Goal: Register for event/course

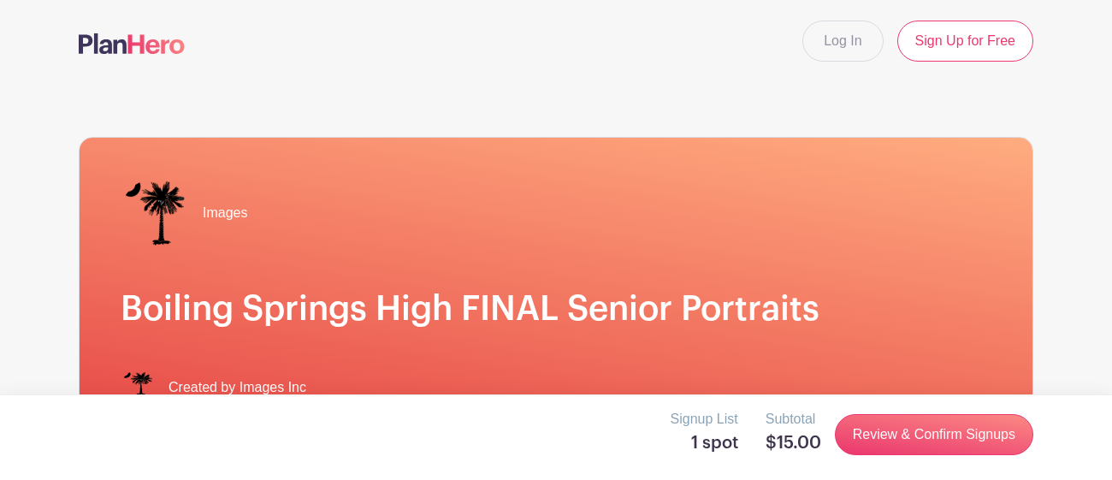
click at [772, 337] on div "Images Boiling Springs High FINAL Senior Portraits Created by Images Inc" at bounding box center [556, 292] width 953 height 308
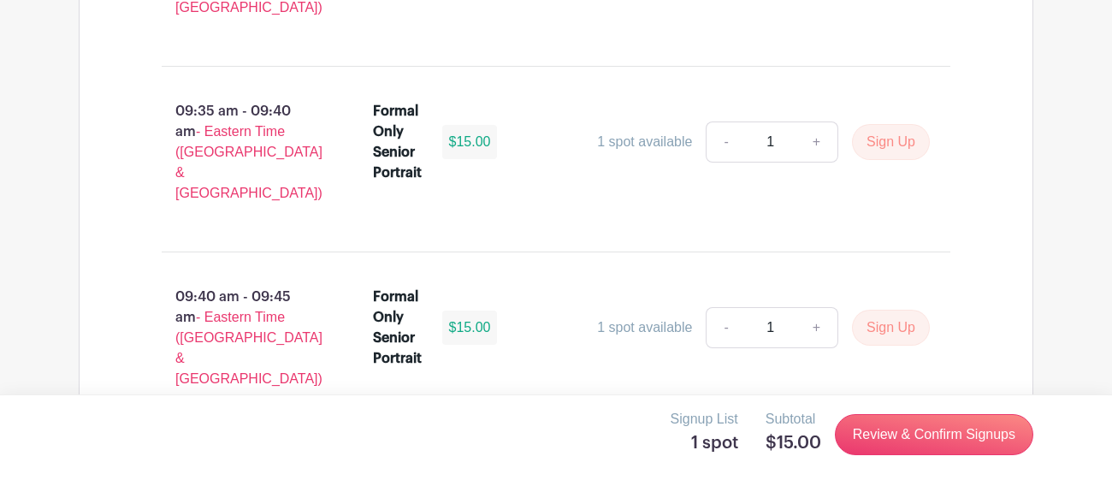
scroll to position [4831, 0]
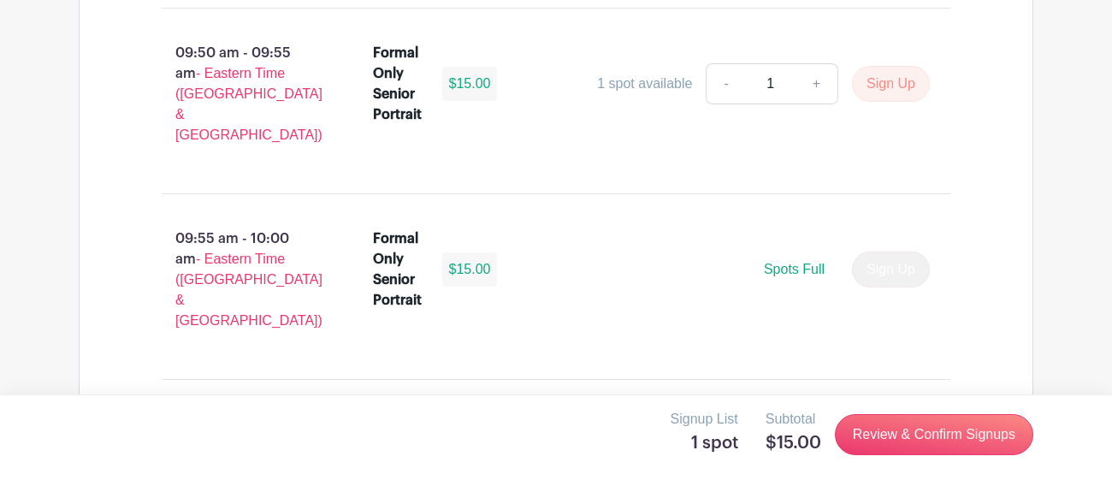
scroll to position [5349, 0]
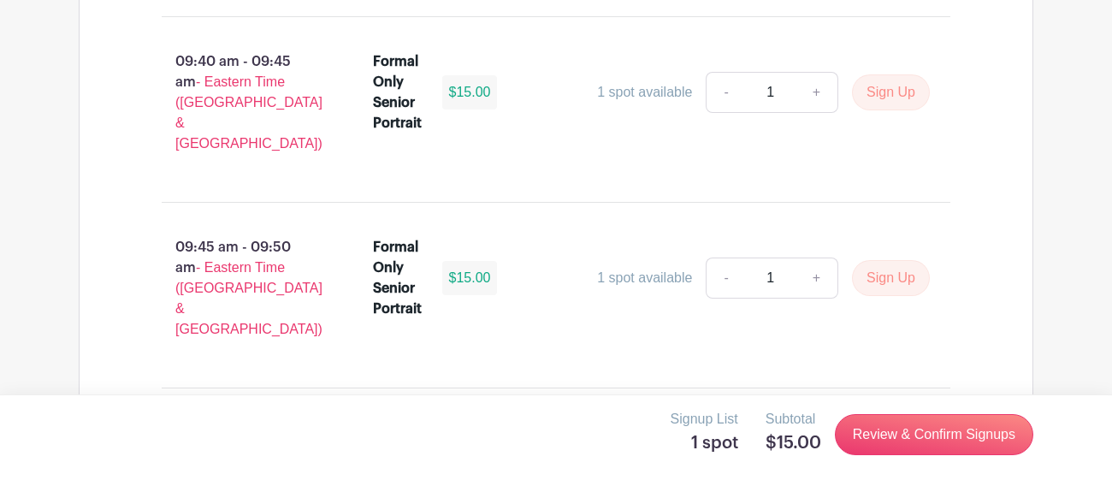
scroll to position [4968, 0]
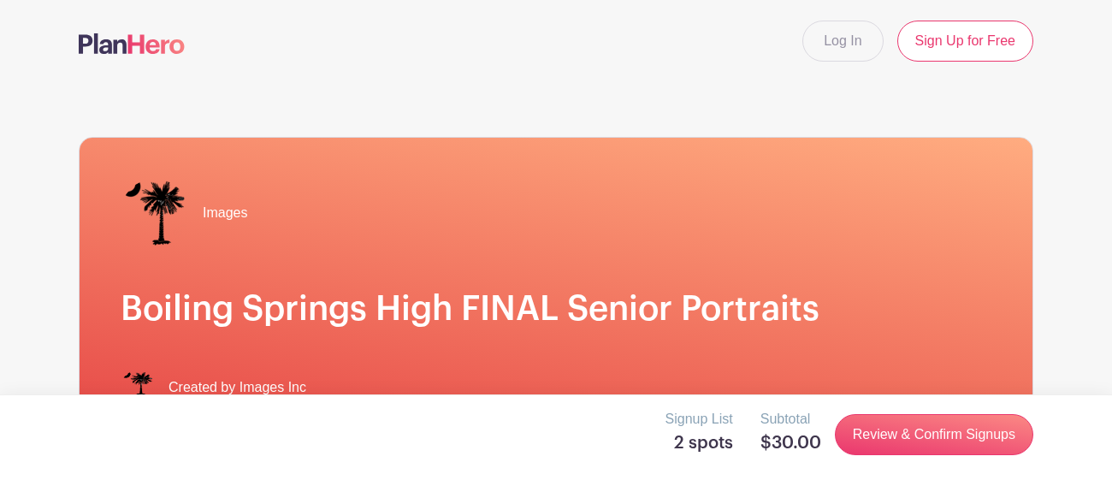
click at [722, 443] on h5 "2 spots" at bounding box center [699, 443] width 68 height 21
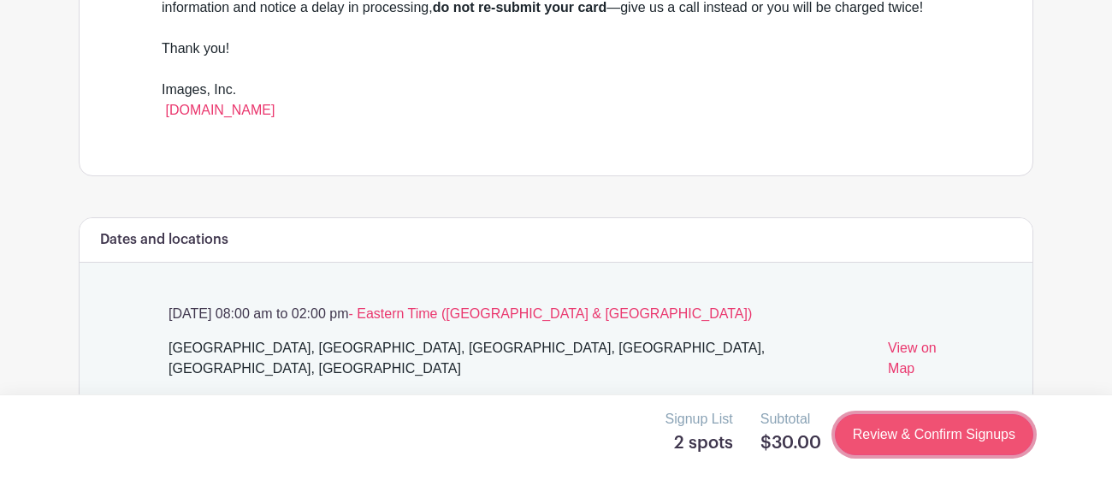
click at [891, 422] on link "Review & Confirm Signups" at bounding box center [934, 434] width 198 height 41
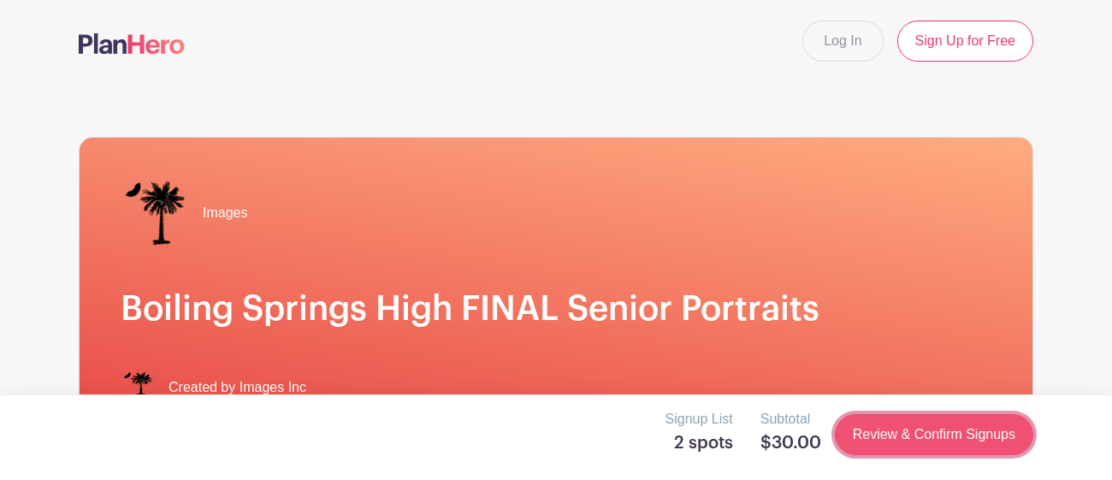
click at [891, 422] on link "Review & Confirm Signups" at bounding box center [934, 434] width 198 height 41
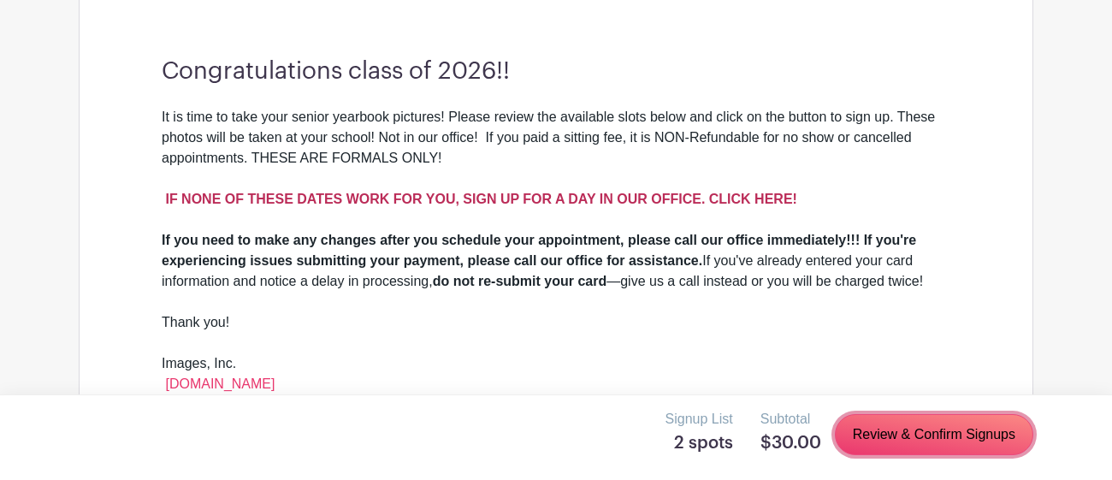
scroll to position [470, 0]
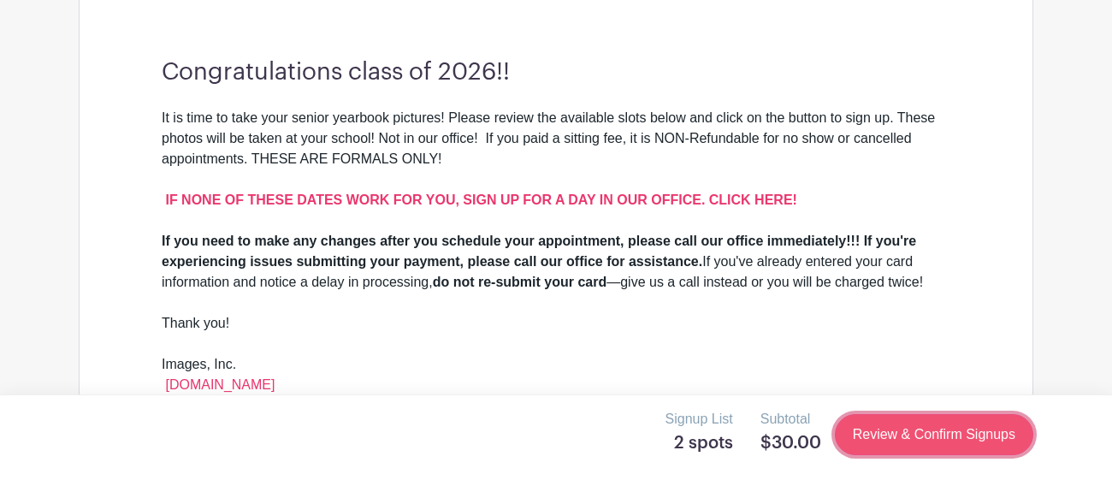
click at [923, 422] on link "Review & Confirm Signups" at bounding box center [934, 434] width 198 height 41
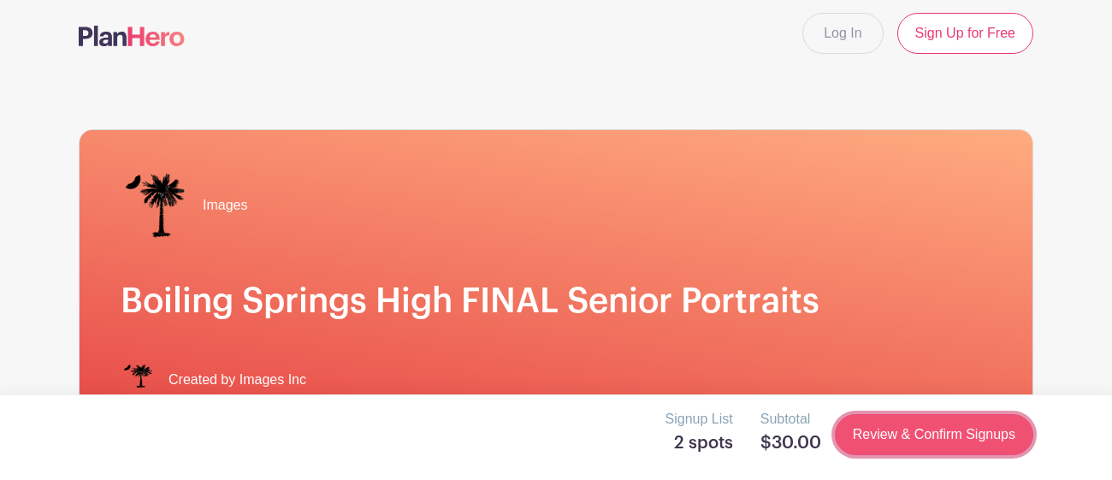
scroll to position [0, 0]
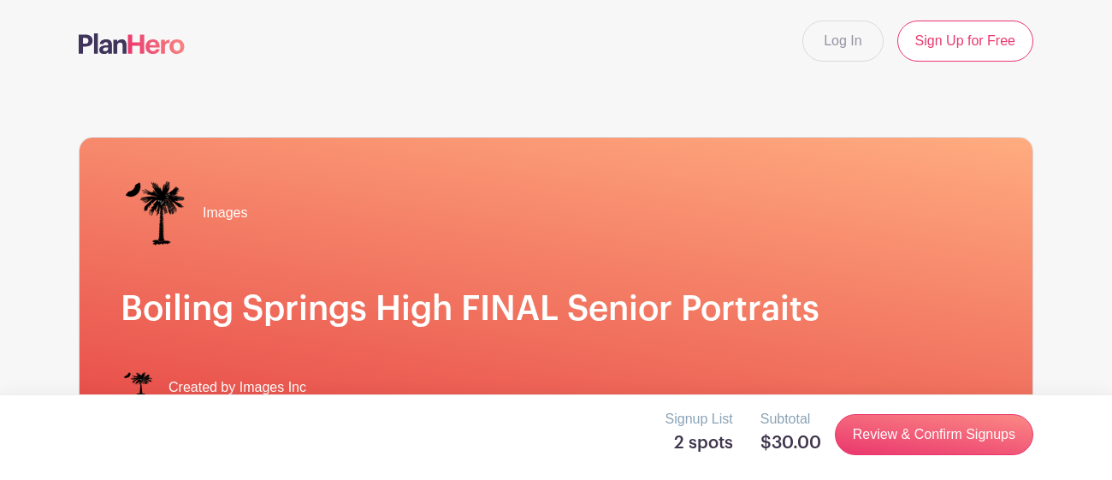
click at [790, 435] on h5 "$30.00" at bounding box center [790, 443] width 61 height 21
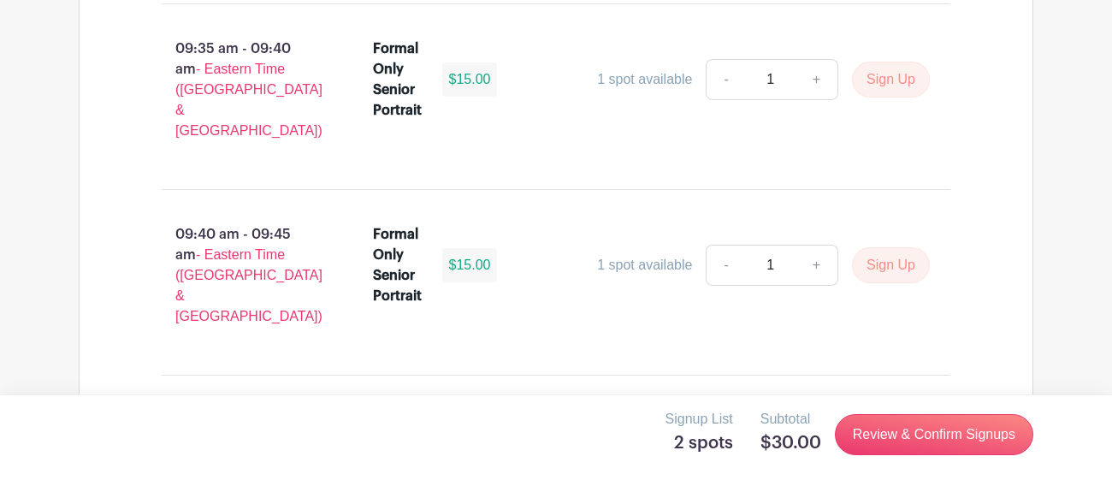
scroll to position [4804, 0]
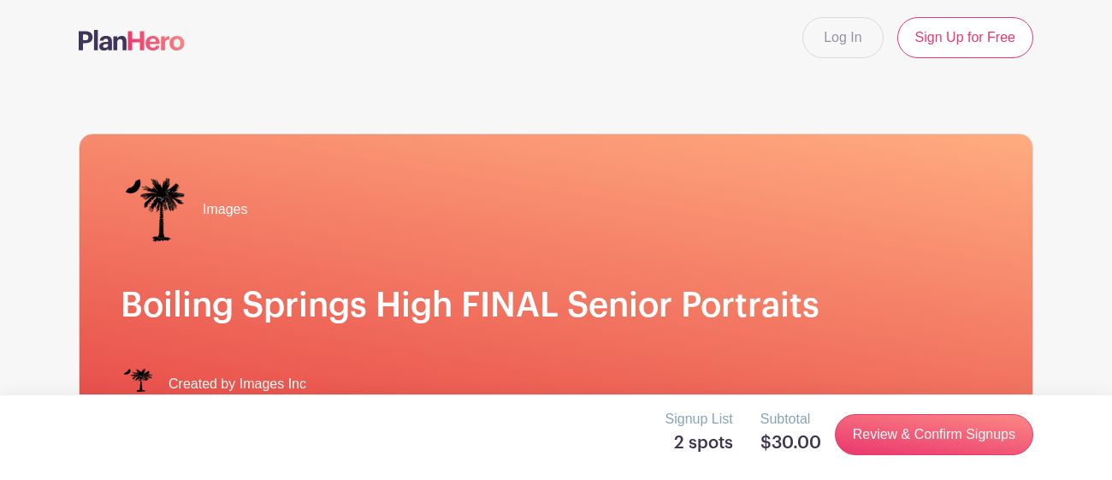
scroll to position [0, 0]
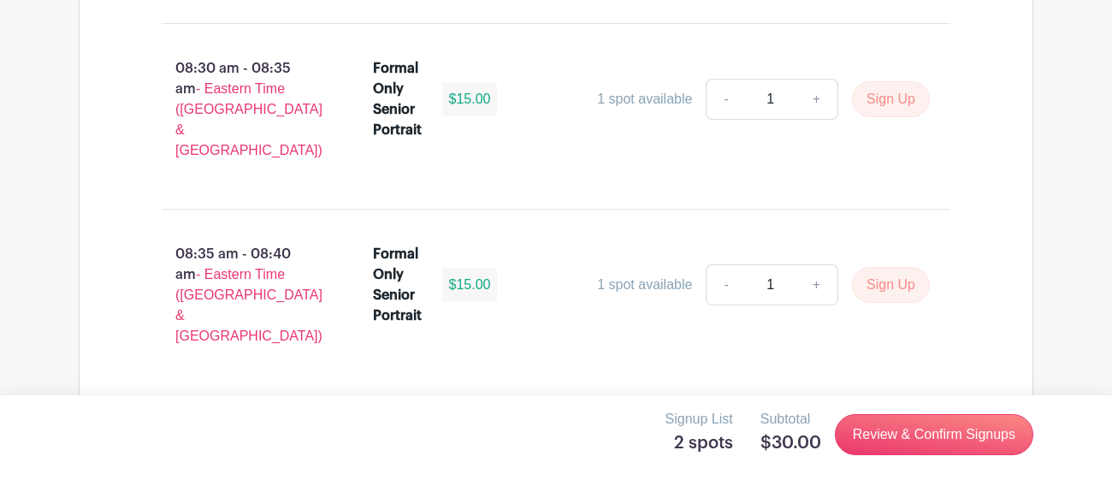
scroll to position [2378, 0]
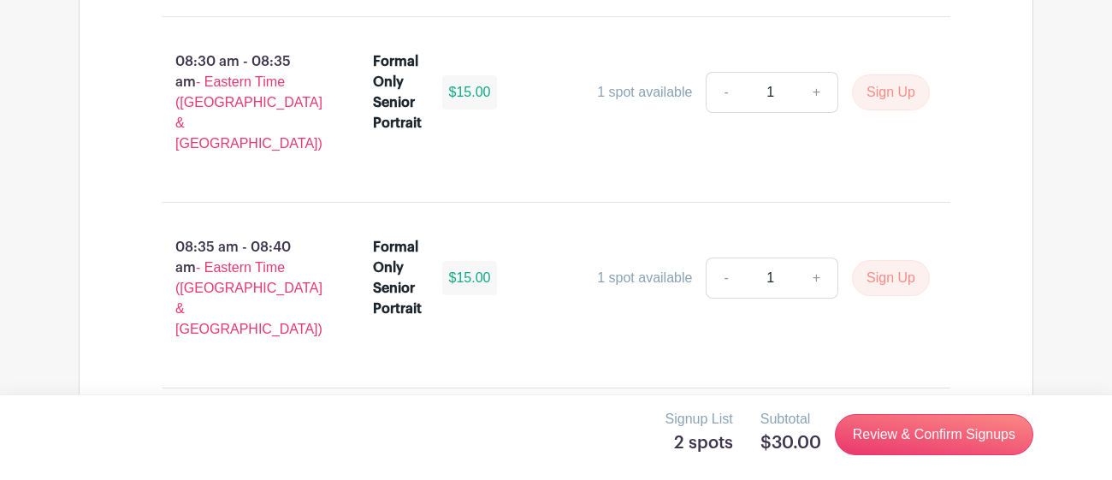
click at [792, 443] on input "1" at bounding box center [770, 463] width 51 height 41
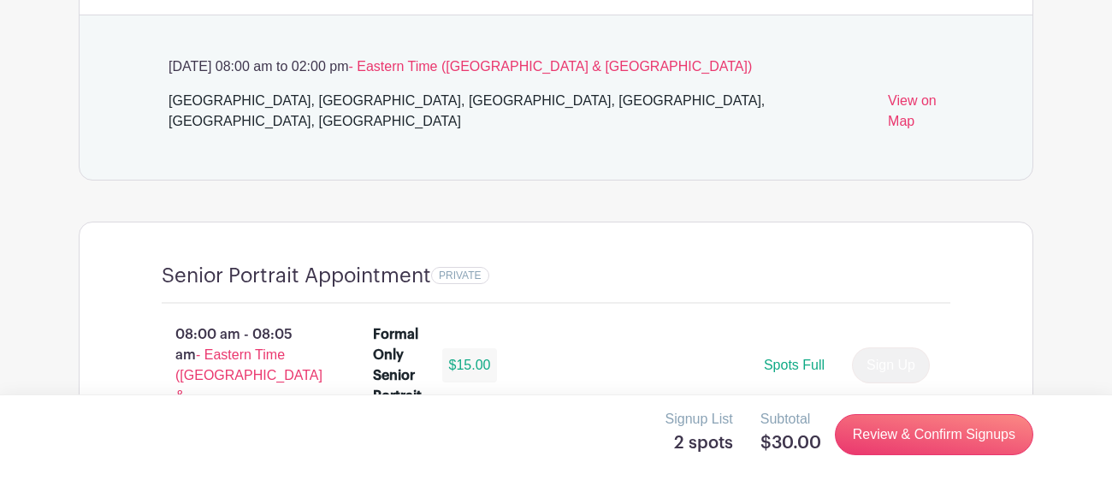
click at [291, 54] on div "Monday, October 13, 2025 at 08:00 am to 02:00 pm - Eastern Time (US & Canada) B…" at bounding box center [556, 97] width 871 height 164
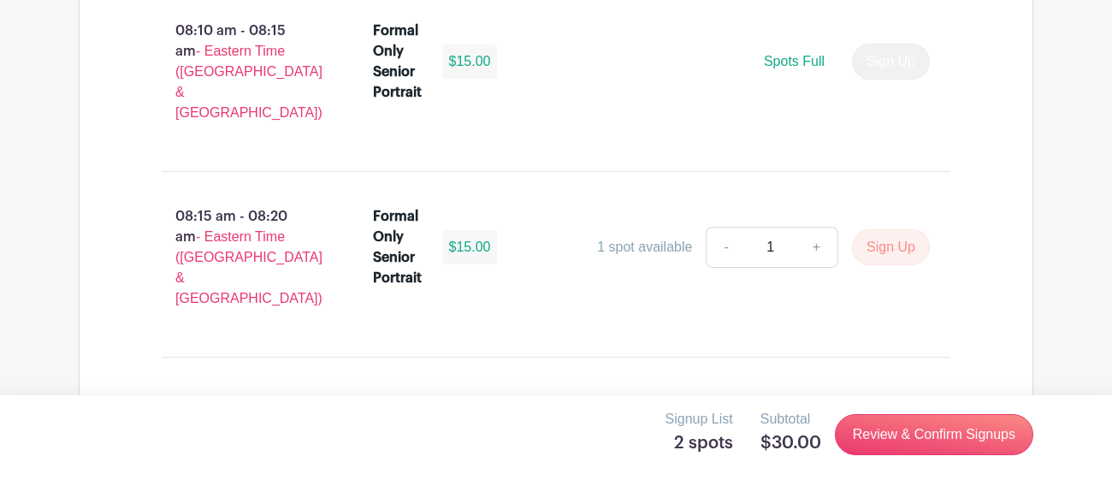
scroll to position [1671, 0]
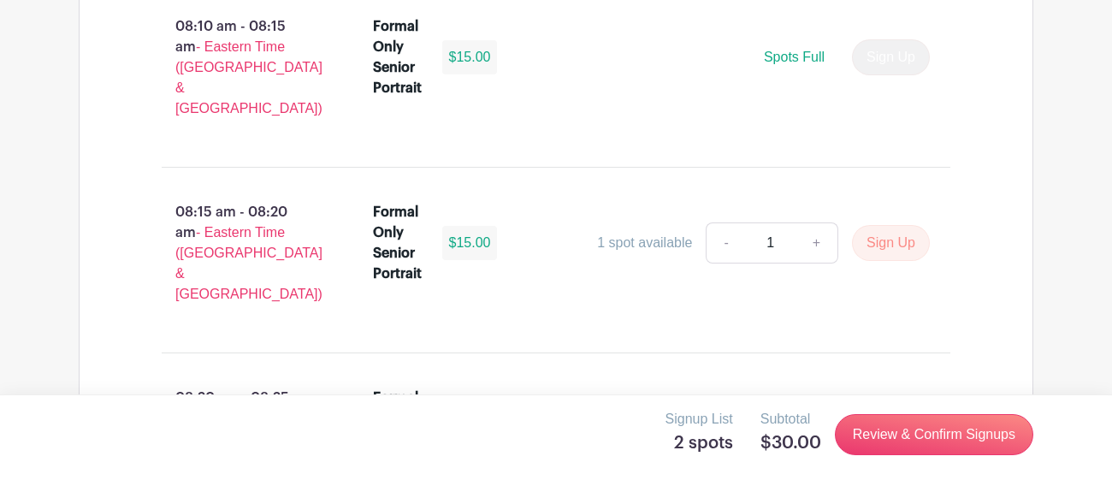
click at [788, 222] on input "1" at bounding box center [770, 242] width 51 height 41
click at [852, 225] on button "Sign Up" at bounding box center [891, 243] width 78 height 36
click at [609, 202] on div "Formal Only Senior Portrait $15.00 1 spot available - + Sign Up" at bounding box center [652, 246] width 558 height 89
click at [721, 222] on link "-" at bounding box center [725, 242] width 39 height 41
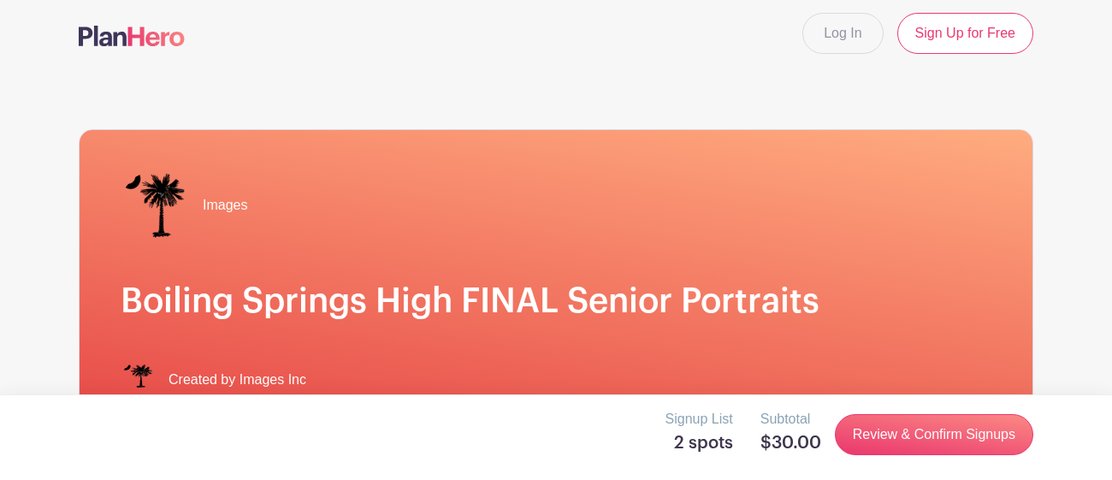
scroll to position [0, 0]
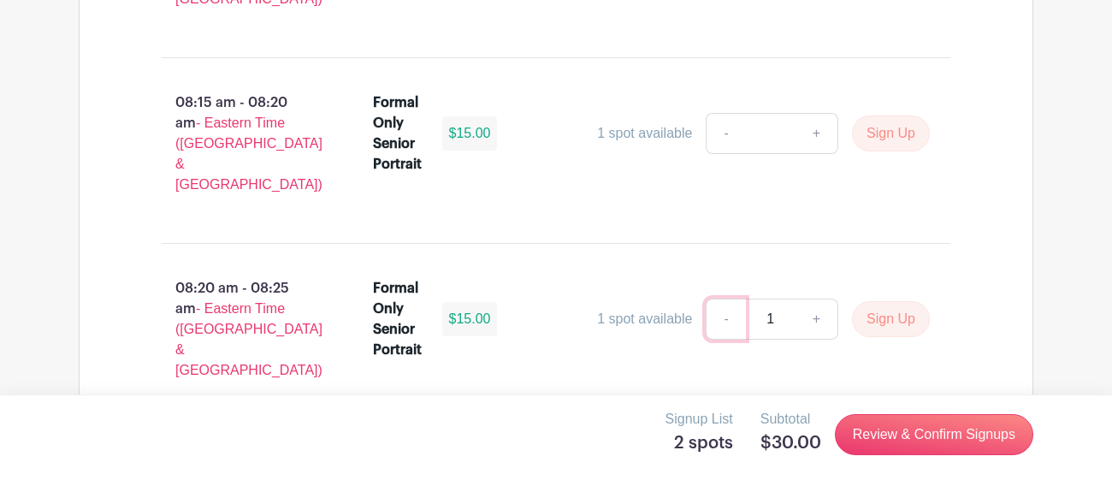
click at [730, 298] on link "-" at bounding box center [725, 318] width 39 height 41
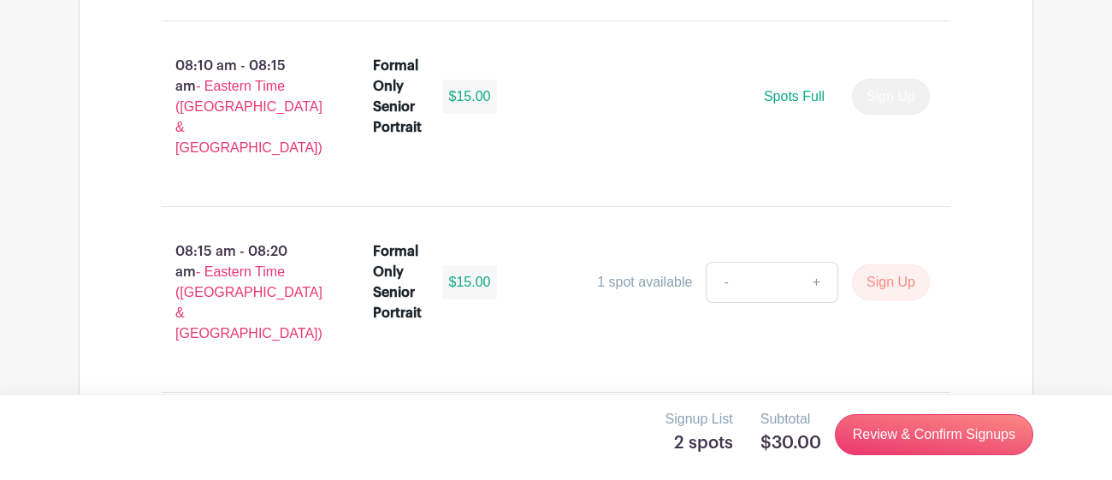
click at [723, 447] on link "-" at bounding box center [725, 467] width 39 height 41
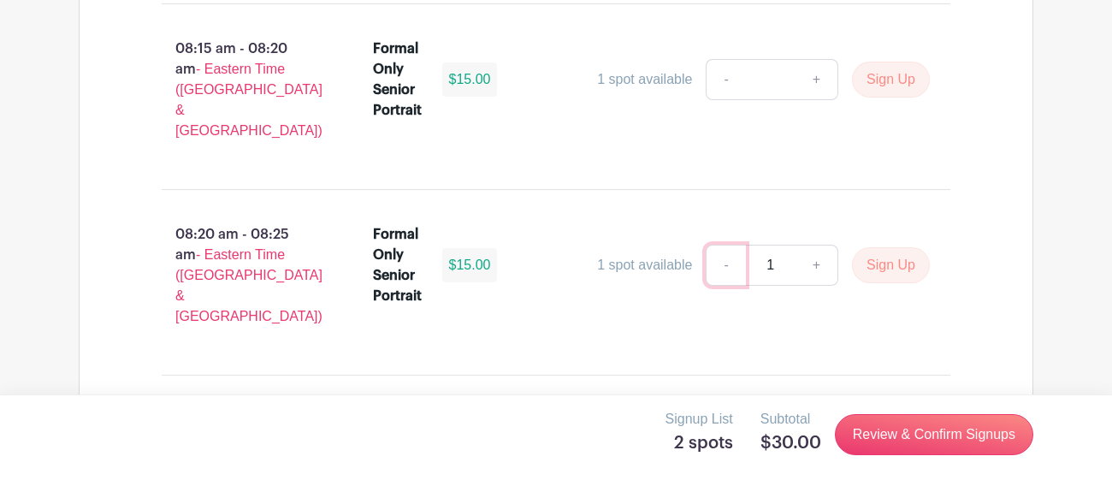
click at [715, 245] on link "-" at bounding box center [725, 265] width 39 height 41
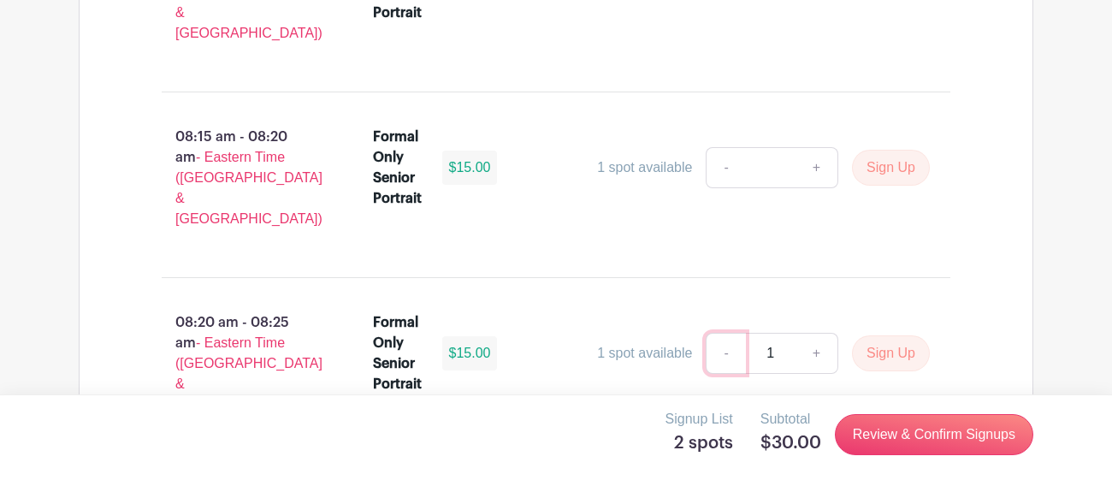
click at [723, 333] on link "-" at bounding box center [725, 353] width 39 height 41
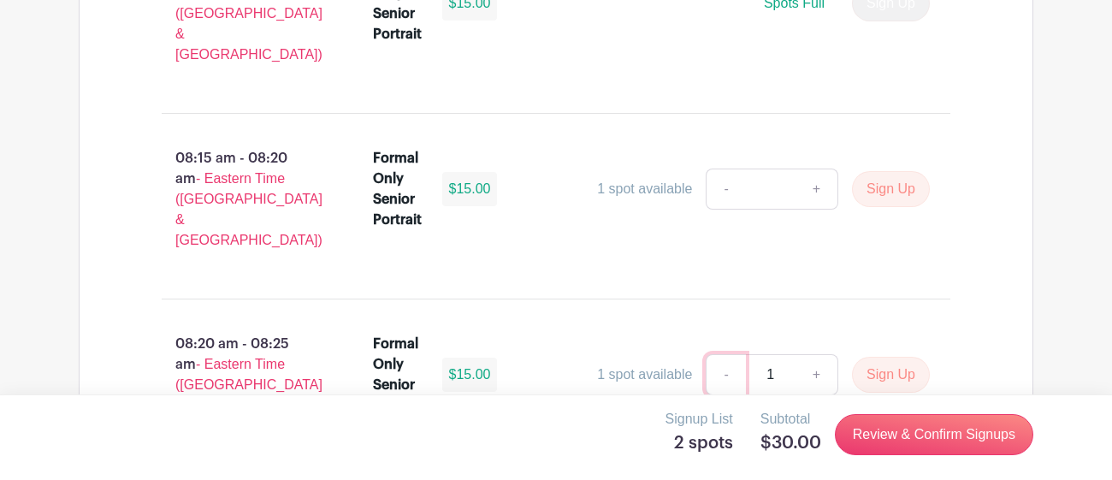
click at [735, 354] on link "-" at bounding box center [725, 374] width 39 height 41
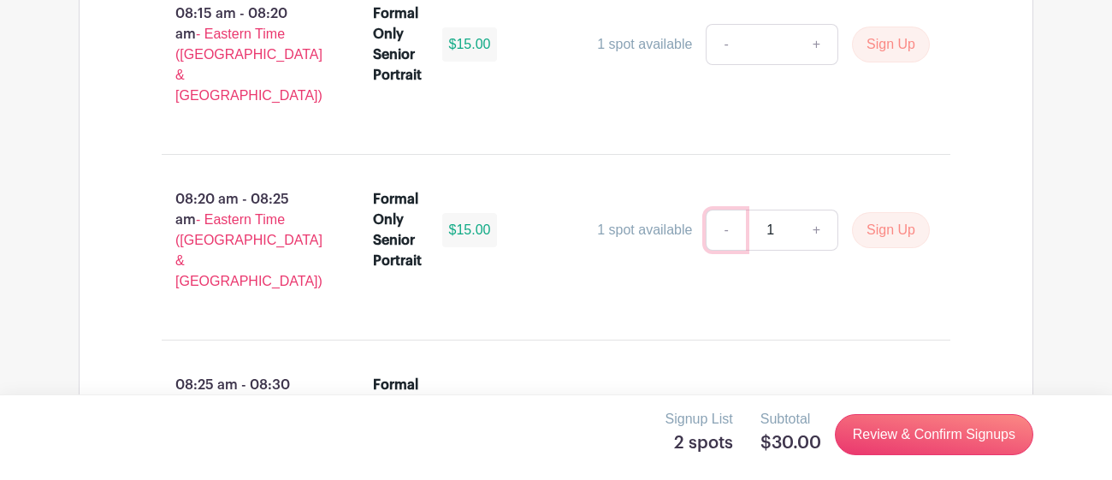
scroll to position [1870, 0]
click at [729, 394] on link "-" at bounding box center [725, 414] width 39 height 41
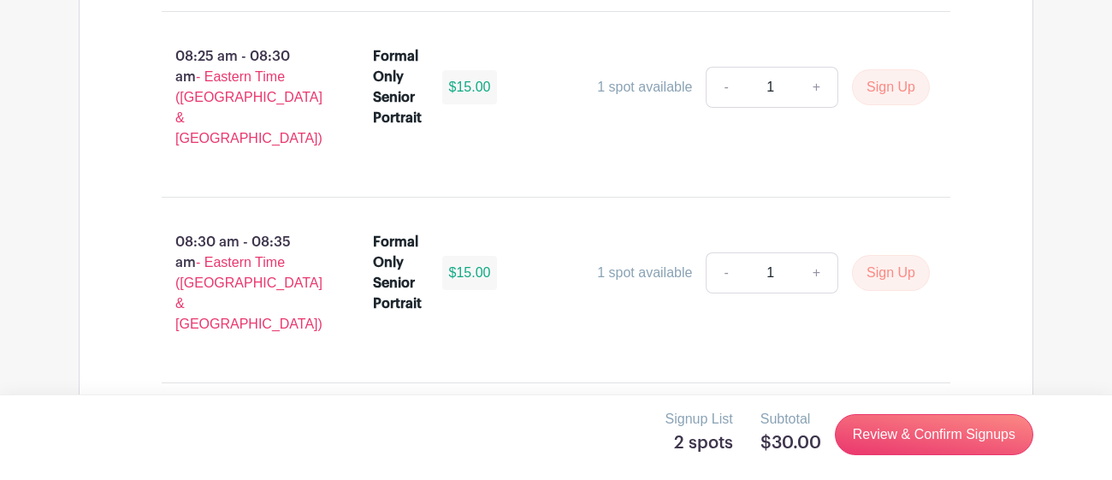
click at [734, 438] on link "-" at bounding box center [725, 458] width 39 height 41
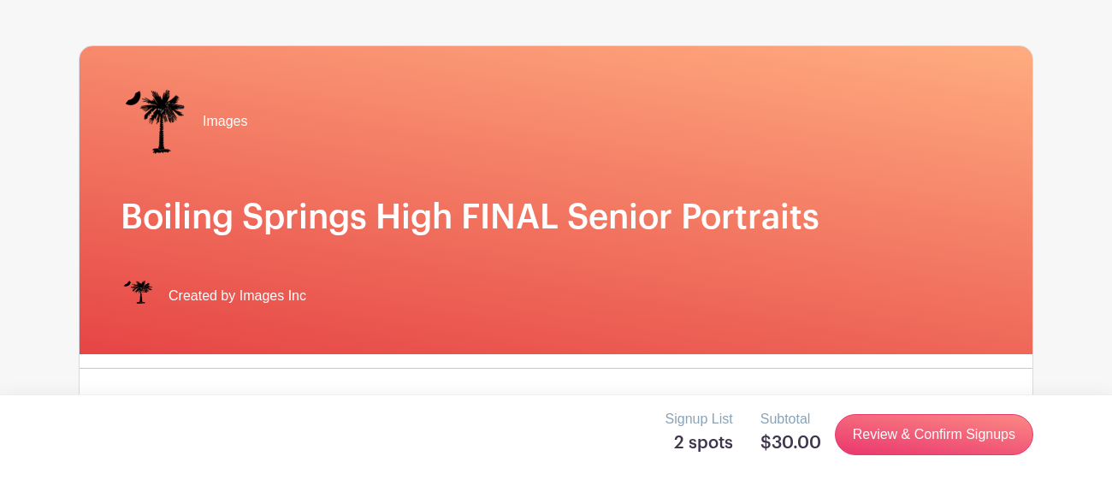
scroll to position [0, 0]
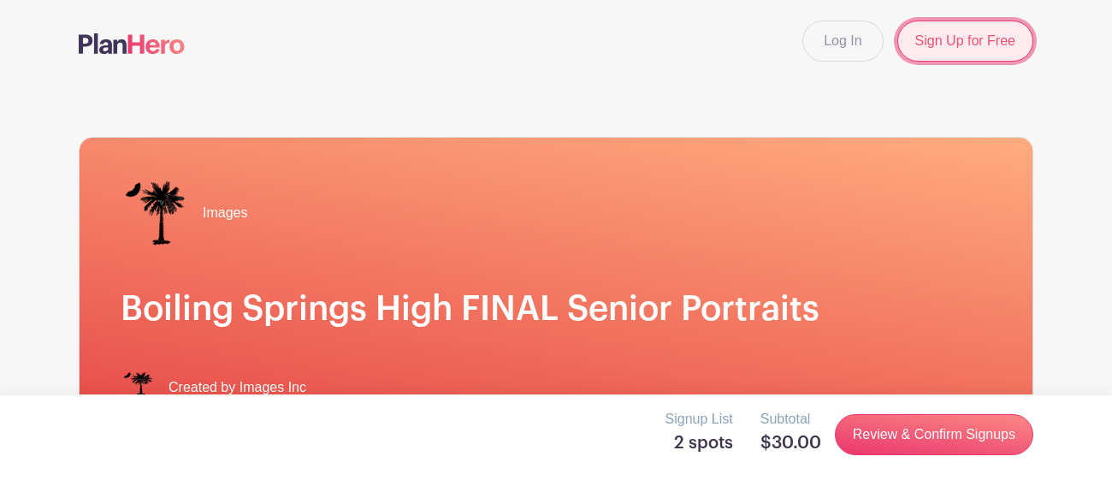
click at [937, 48] on link "Sign Up for Free" at bounding box center [965, 41] width 136 height 41
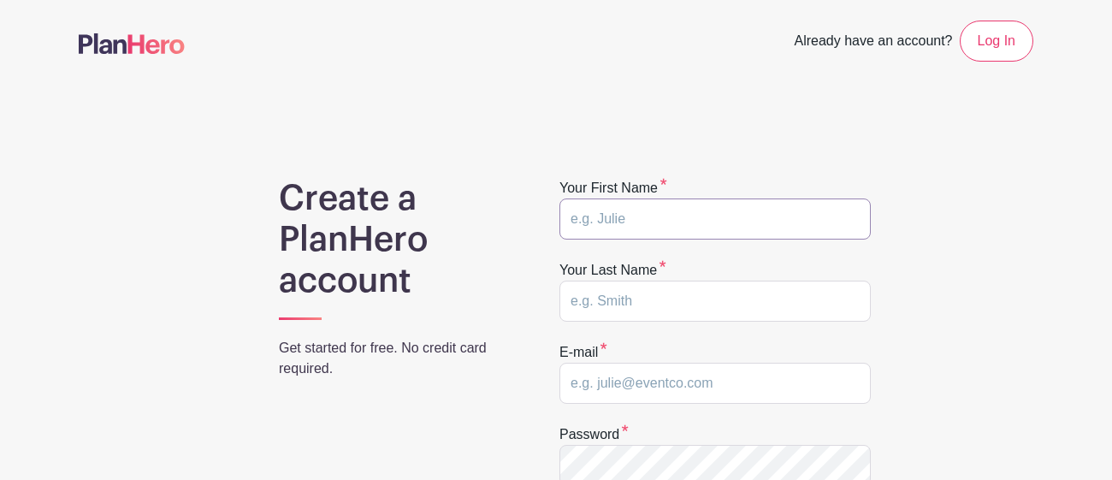
click at [624, 227] on input "text" at bounding box center [714, 218] width 311 height 41
type input "Damion"
type input "Byrd"
type input "Damionbyrd14@icloud.com"
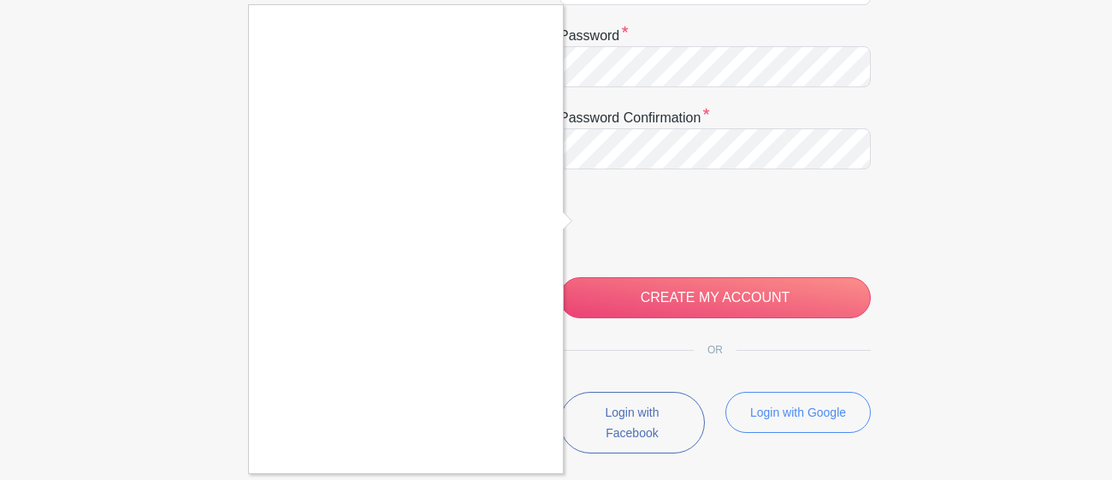
scroll to position [401, 0]
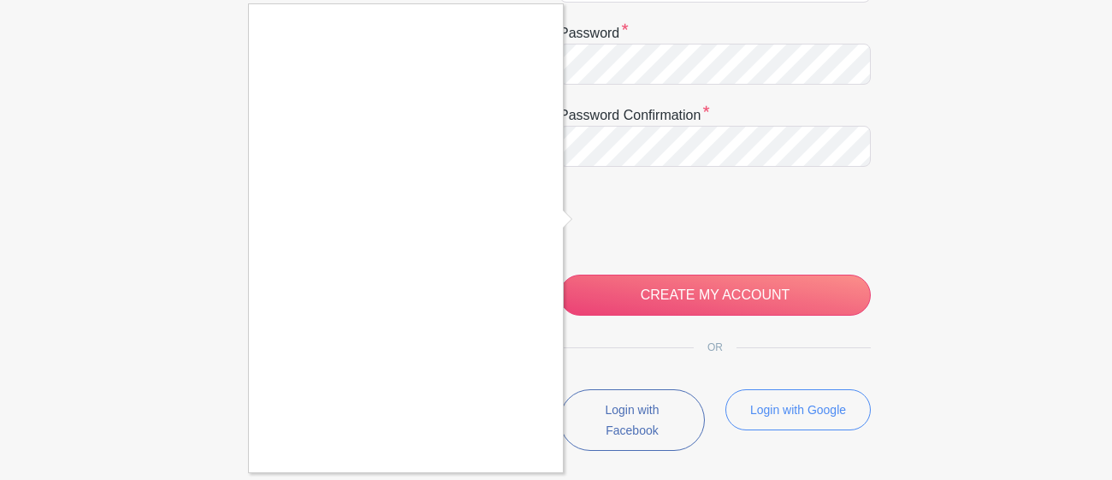
click at [718, 313] on div at bounding box center [556, 240] width 1112 height 480
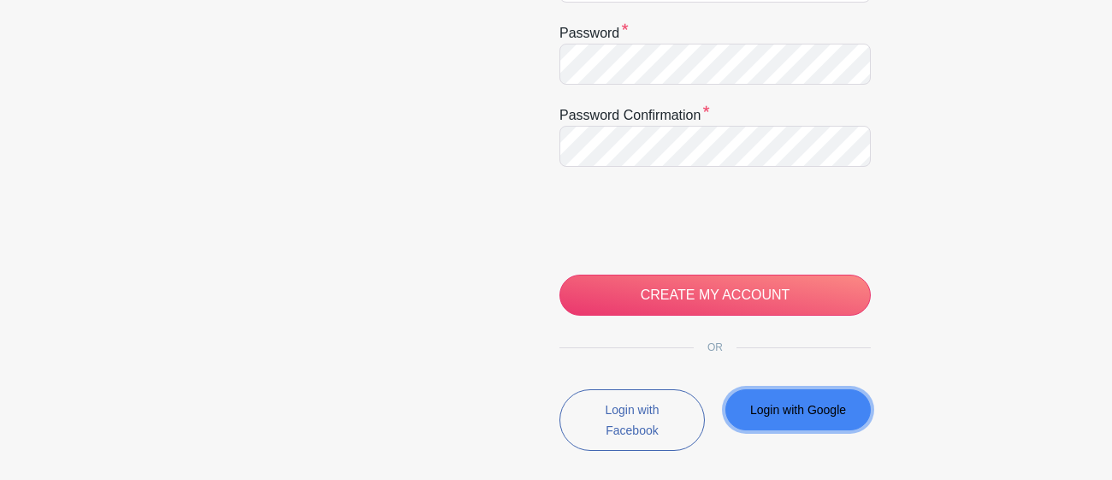
click at [807, 400] on button "Login with Google" at bounding box center [797, 409] width 145 height 41
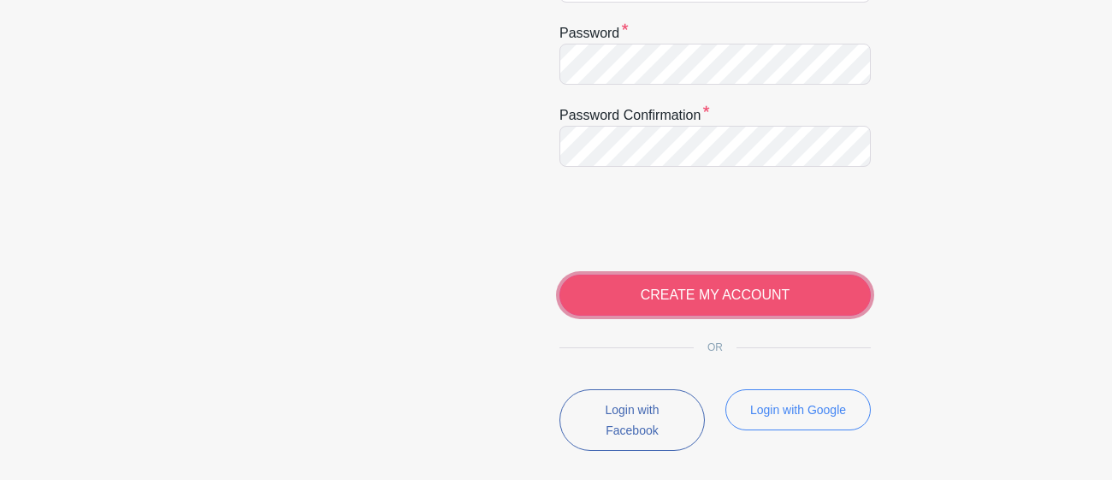
click at [677, 303] on input "CREATE MY ACCOUNT" at bounding box center [714, 295] width 311 height 41
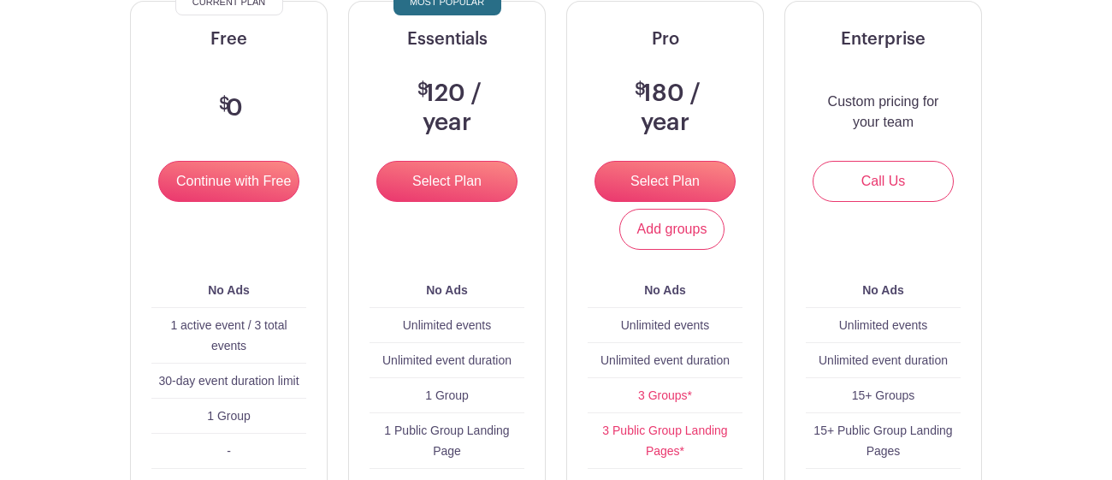
scroll to position [251, 0]
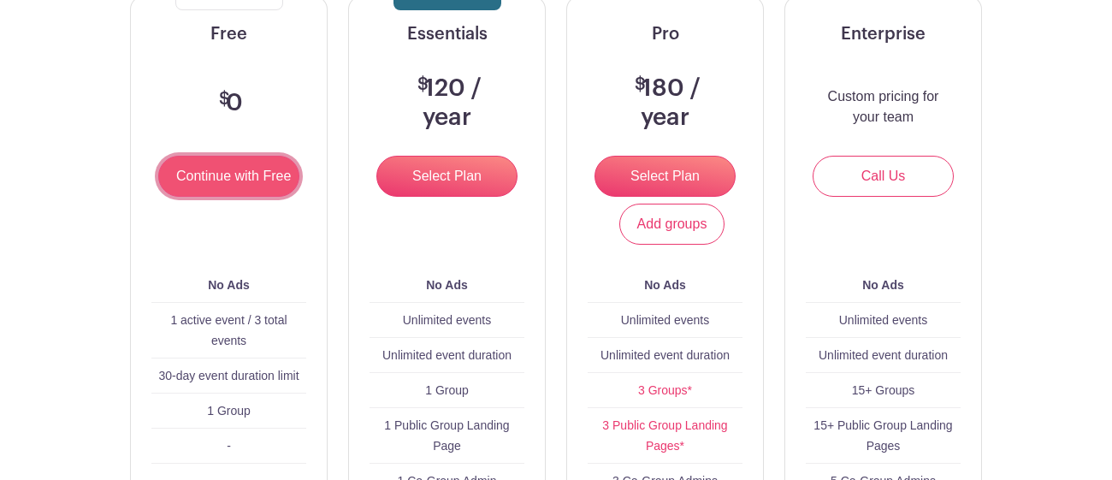
click at [264, 174] on input "Continue with Free" at bounding box center [228, 176] width 141 height 41
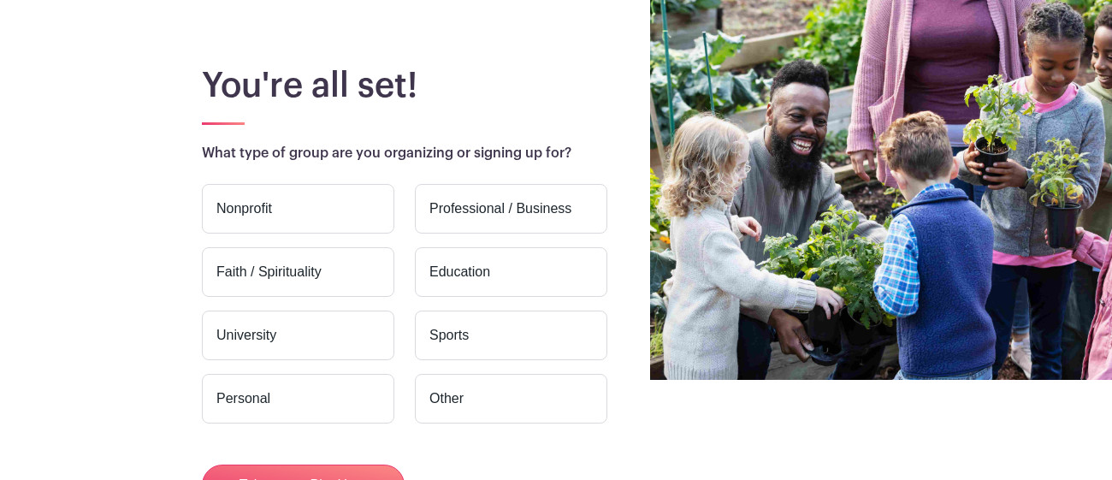
scroll to position [101, 0]
click at [295, 195] on label "Nonprofit" at bounding box center [298, 208] width 192 height 50
click at [0, 0] on input "Nonprofit" at bounding box center [0, 0] width 0 height 0
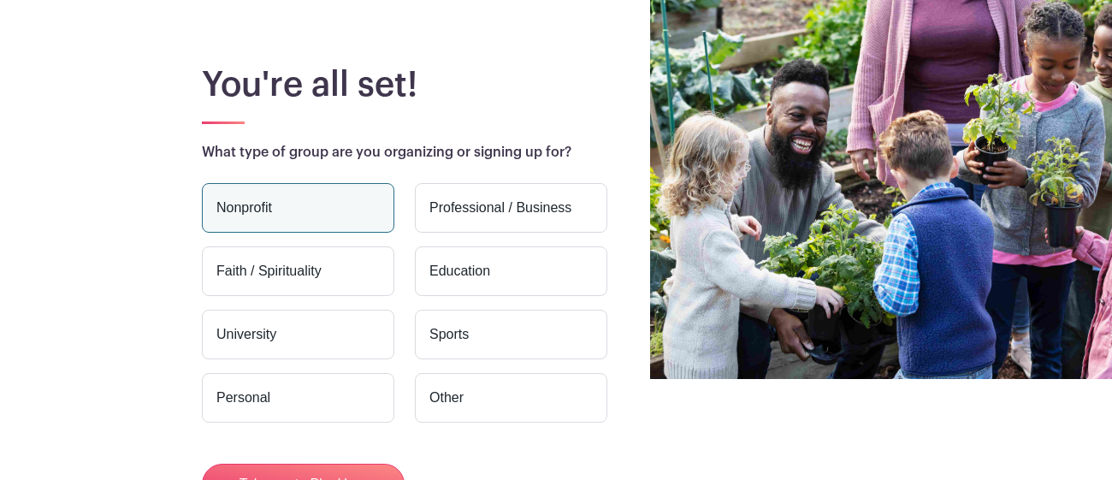
click at [499, 328] on label "Sports" at bounding box center [511, 335] width 192 height 50
click at [0, 0] on input "Sports" at bounding box center [0, 0] width 0 height 0
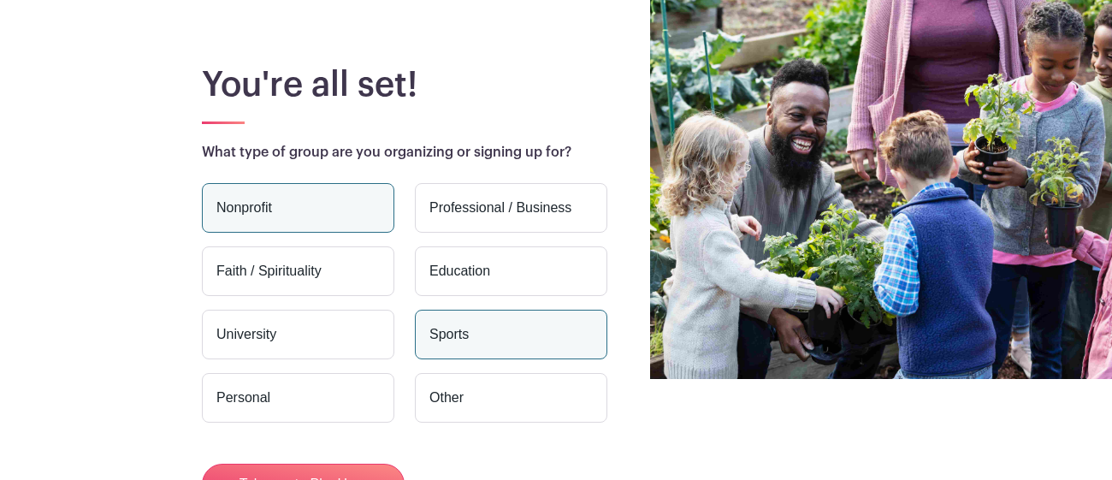
click at [483, 285] on label "Education" at bounding box center [511, 271] width 192 height 50
click at [0, 0] on input "Education" at bounding box center [0, 0] width 0 height 0
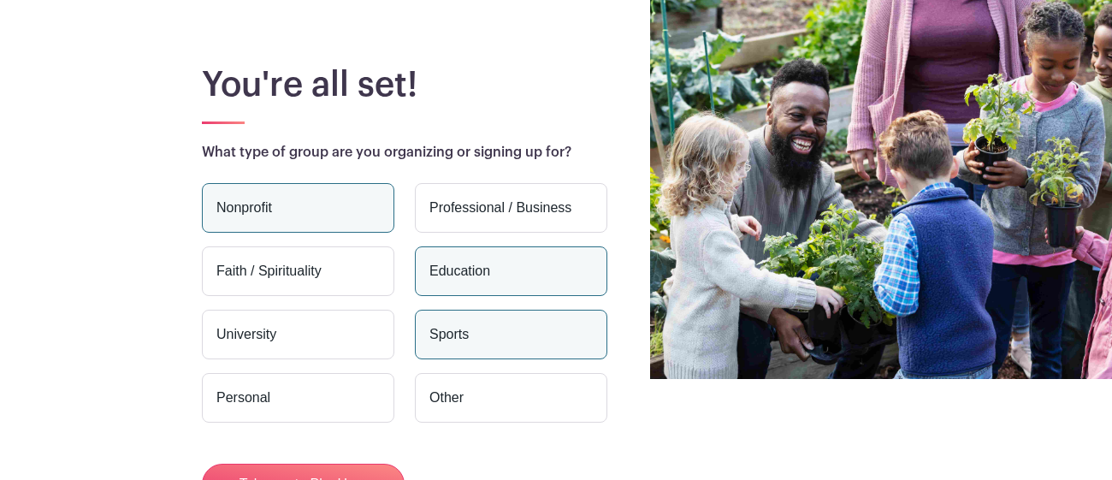
click at [357, 192] on label "Nonprofit" at bounding box center [298, 208] width 192 height 50
click at [0, 0] on input "Nonprofit" at bounding box center [0, 0] width 0 height 0
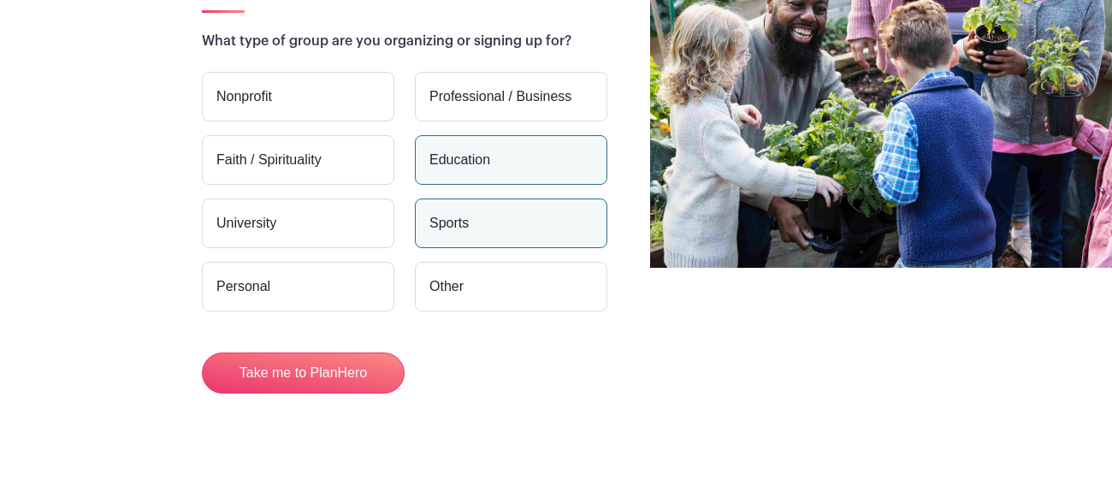
scroll to position [231, 0]
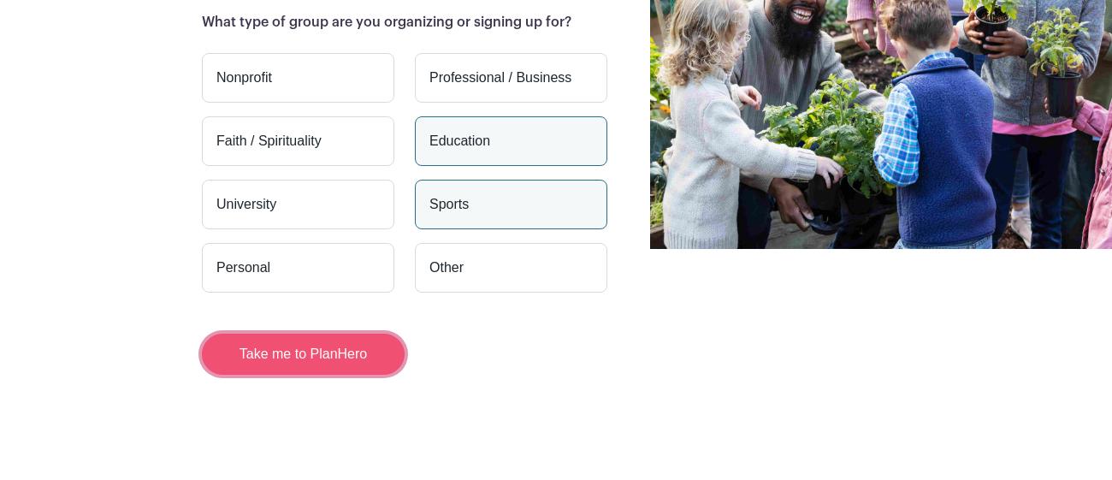
click at [374, 355] on button "Take me to PlanHero" at bounding box center [303, 354] width 203 height 41
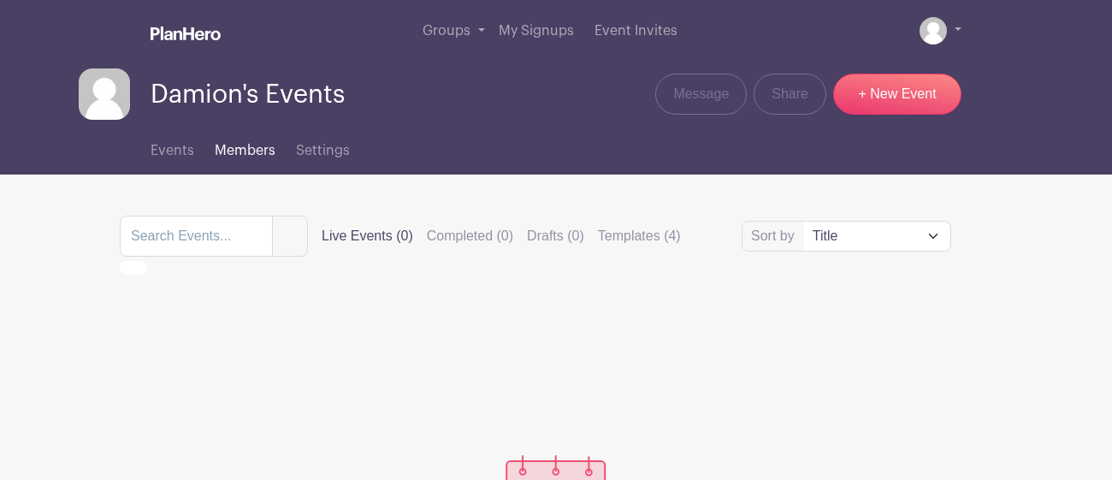
click at [261, 141] on link "Members" at bounding box center [245, 147] width 61 height 55
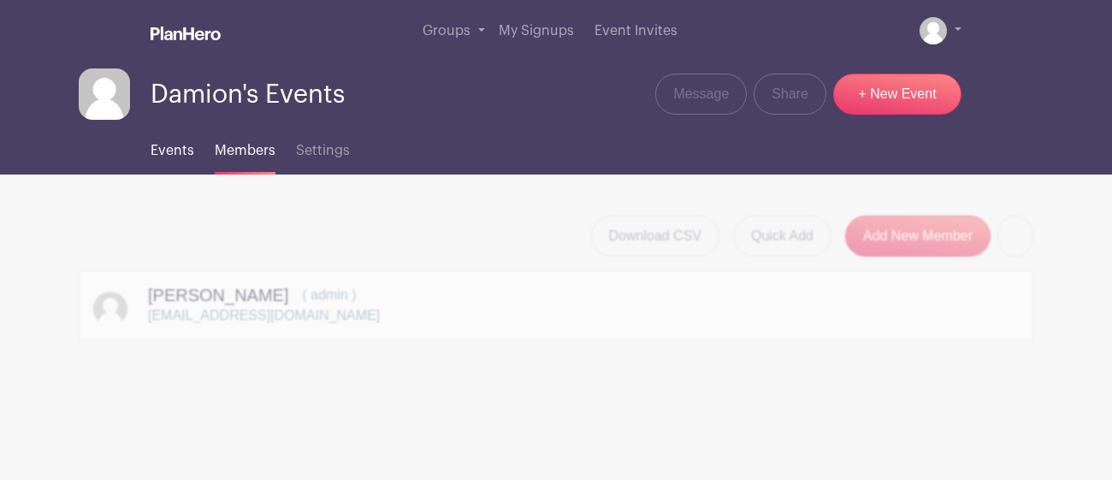
click at [180, 145] on span "Events" at bounding box center [173, 151] width 44 height 14
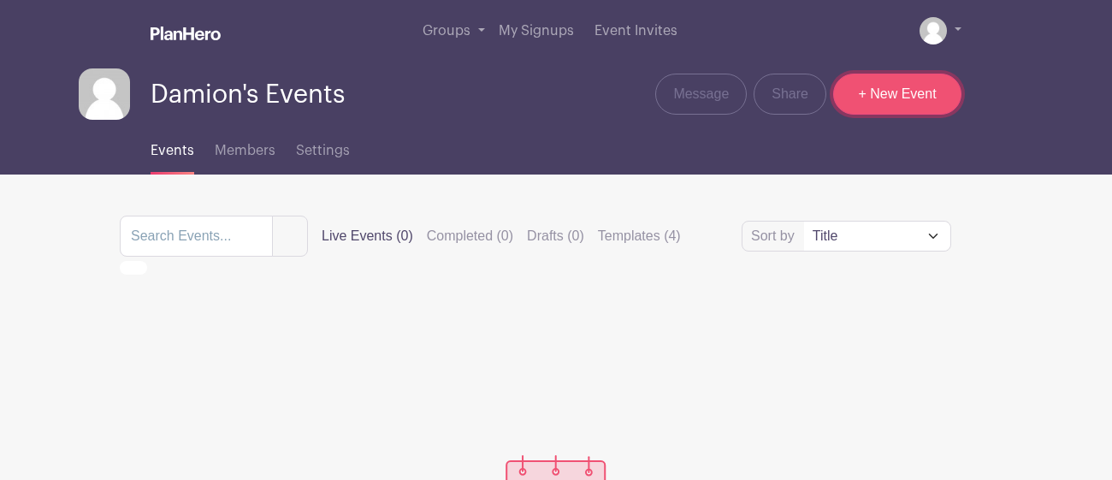
click at [900, 96] on link "+ New Event" at bounding box center [897, 94] width 128 height 41
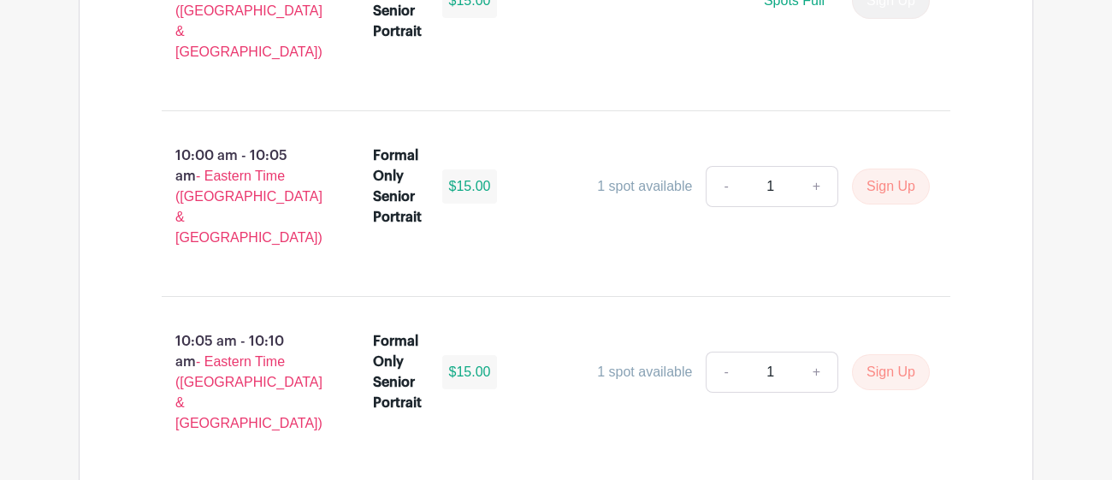
scroll to position [5581, 0]
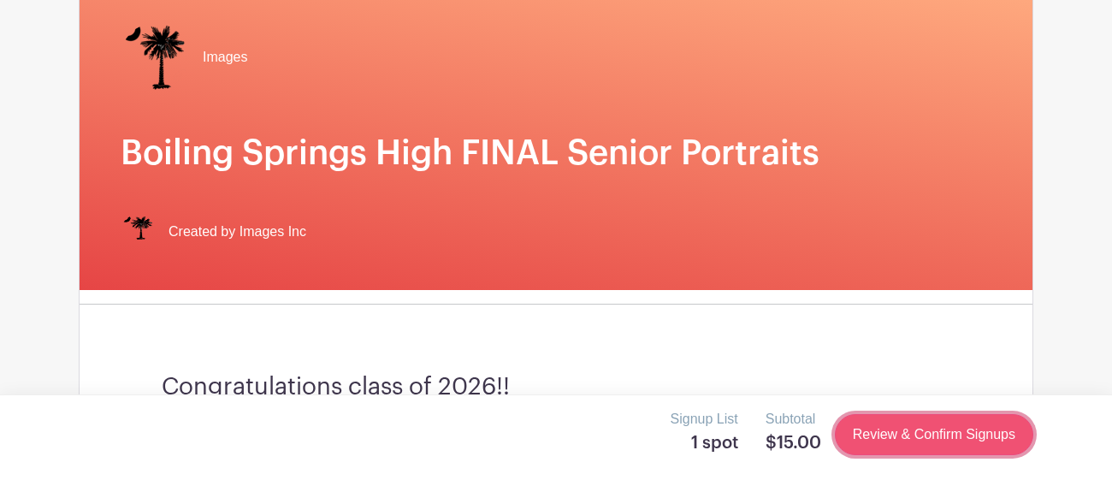
click at [905, 422] on link "Review & Confirm Signups" at bounding box center [934, 434] width 198 height 41
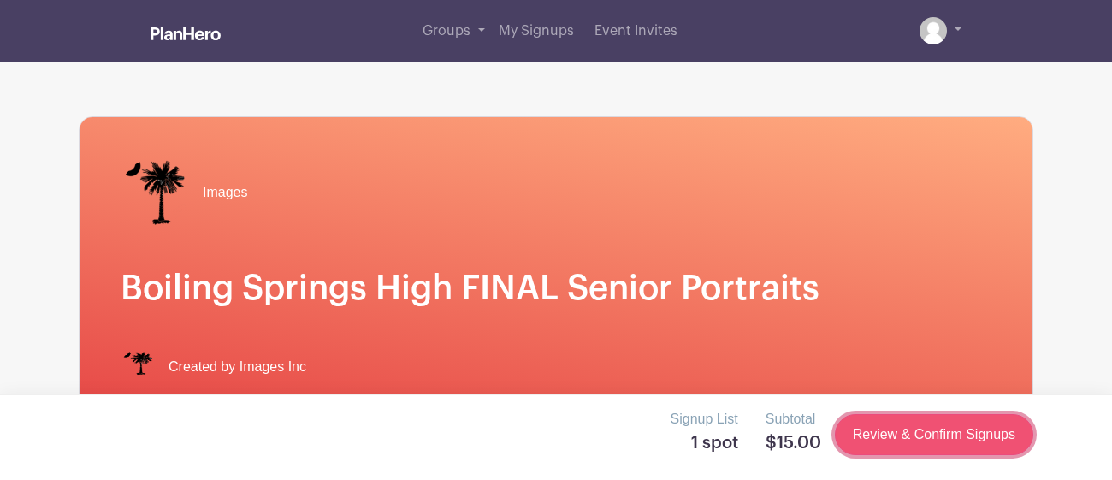
click at [888, 444] on link "Review & Confirm Signups" at bounding box center [934, 434] width 198 height 41
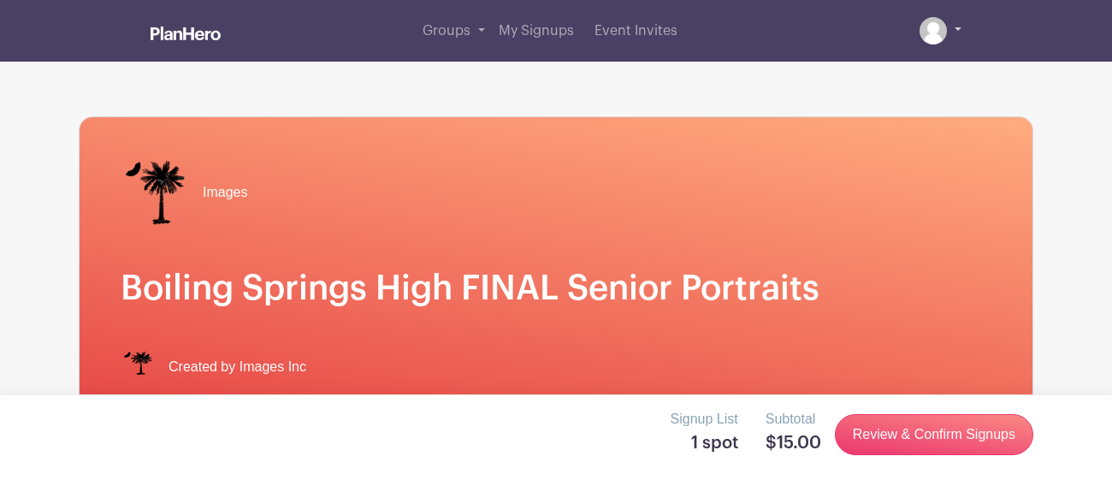
click at [950, 36] on link at bounding box center [940, 30] width 42 height 27
click at [955, 28] on link at bounding box center [940, 30] width 42 height 27
click at [930, 26] on img at bounding box center [932, 30] width 27 height 27
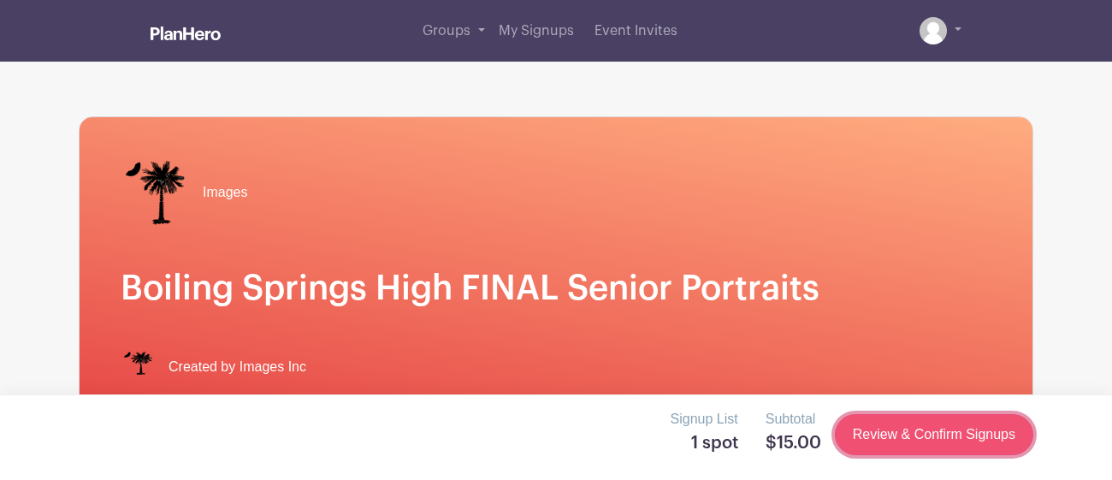
click at [954, 428] on link "Review & Confirm Signups" at bounding box center [934, 434] width 198 height 41
